Goal: Task Accomplishment & Management: Use online tool/utility

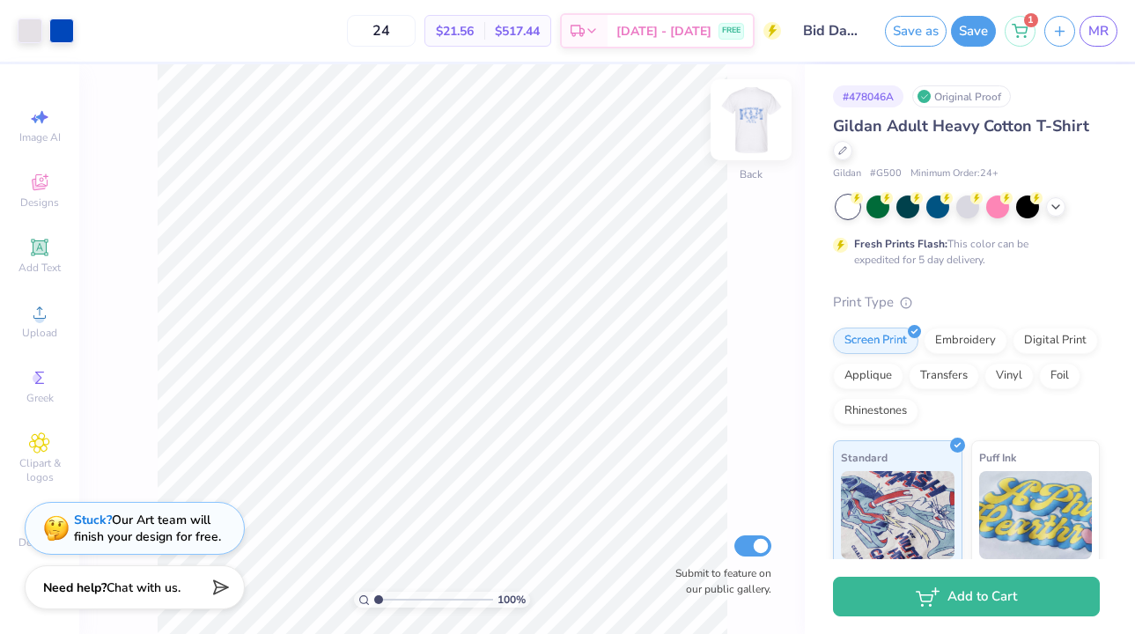
click at [758, 119] on img at bounding box center [751, 120] width 70 height 70
click at [750, 137] on img at bounding box center [751, 120] width 70 height 70
click at [734, 114] on img at bounding box center [751, 120] width 70 height 70
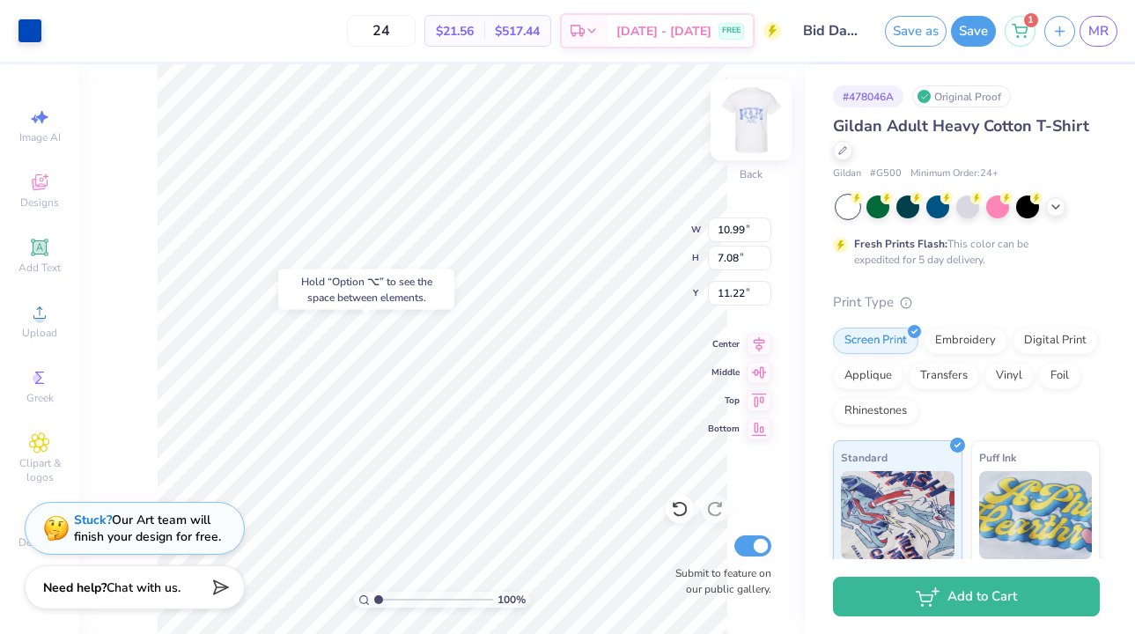
type input "11.22"
type input "3.70"
type input "2.59"
type input "6.17"
type input "4.62"
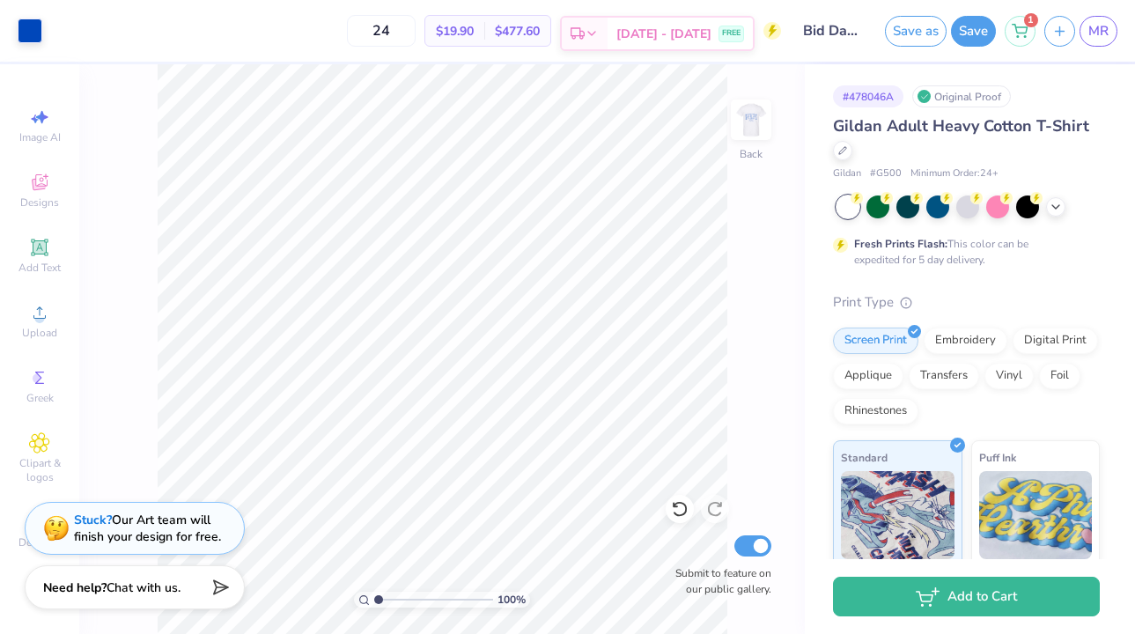
click at [681, 34] on span "[DATE] - [DATE]" at bounding box center [663, 34] width 95 height 18
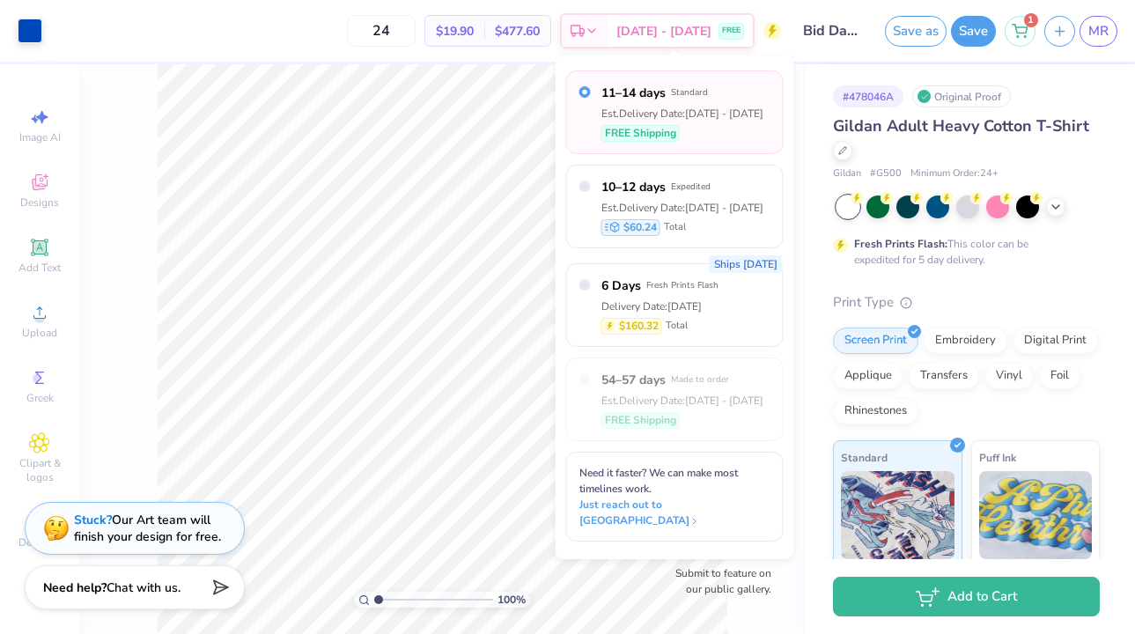
click at [693, 128] on div "FREE Shipping" at bounding box center [683, 133] width 162 height 17
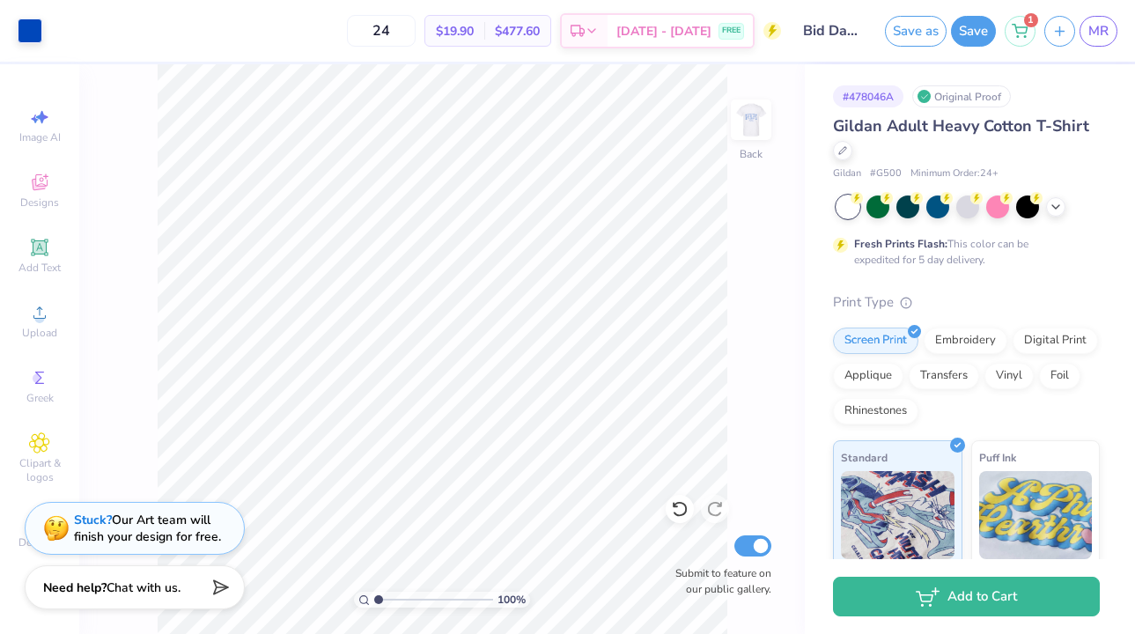
click at [838, 23] on input "Bid Day 25" at bounding box center [833, 30] width 86 height 35
click at [859, 33] on input "Bid Day 25" at bounding box center [833, 30] width 86 height 35
click at [973, 28] on button "Save" at bounding box center [973, 28] width 45 height 31
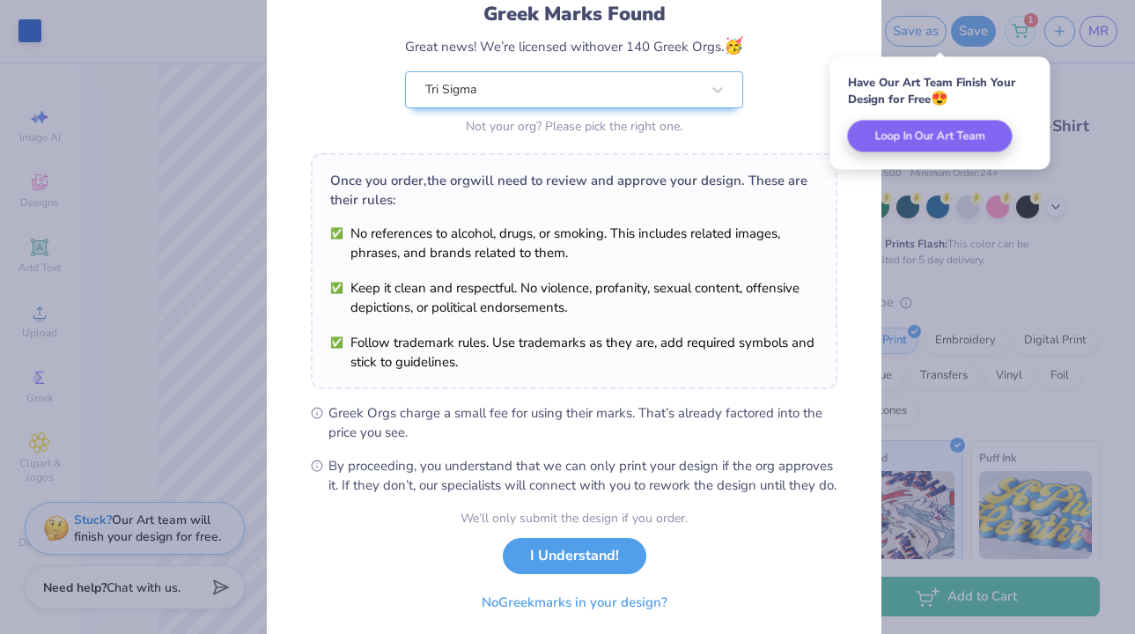
scroll to position [190, 0]
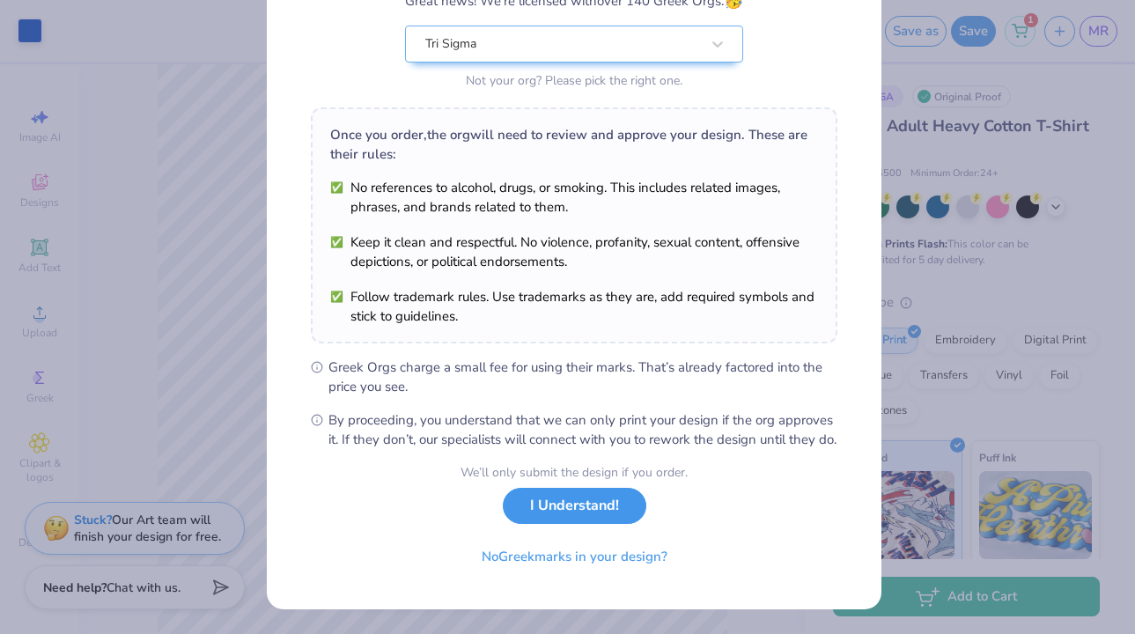
click at [570, 516] on button "I Understand!" at bounding box center [575, 506] width 144 height 36
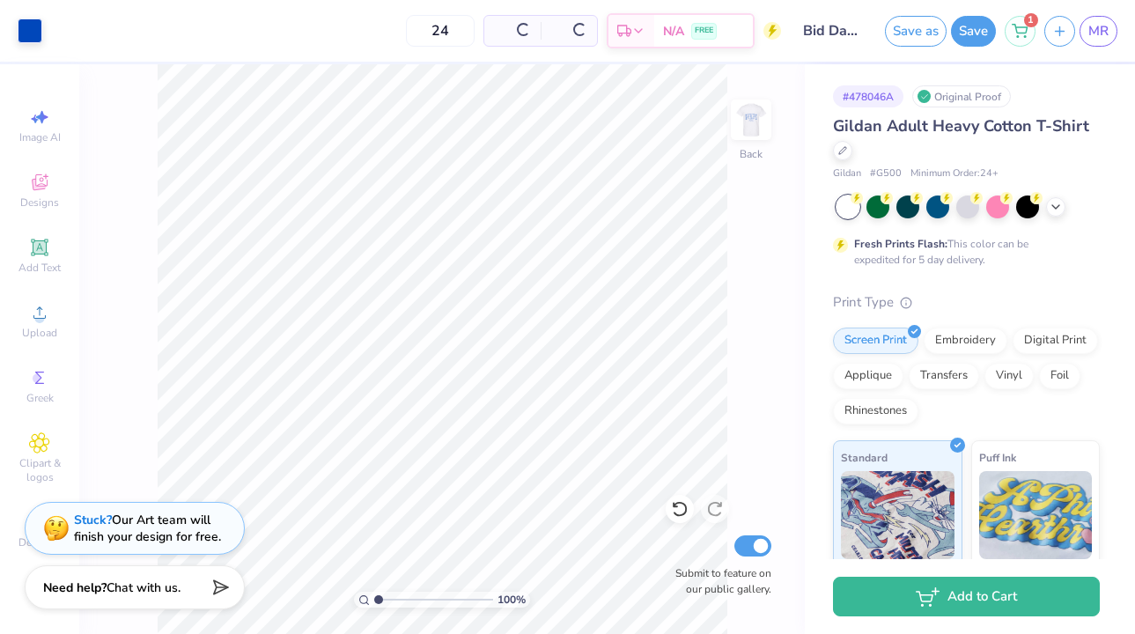
scroll to position [0, 0]
